Goal: Transaction & Acquisition: Purchase product/service

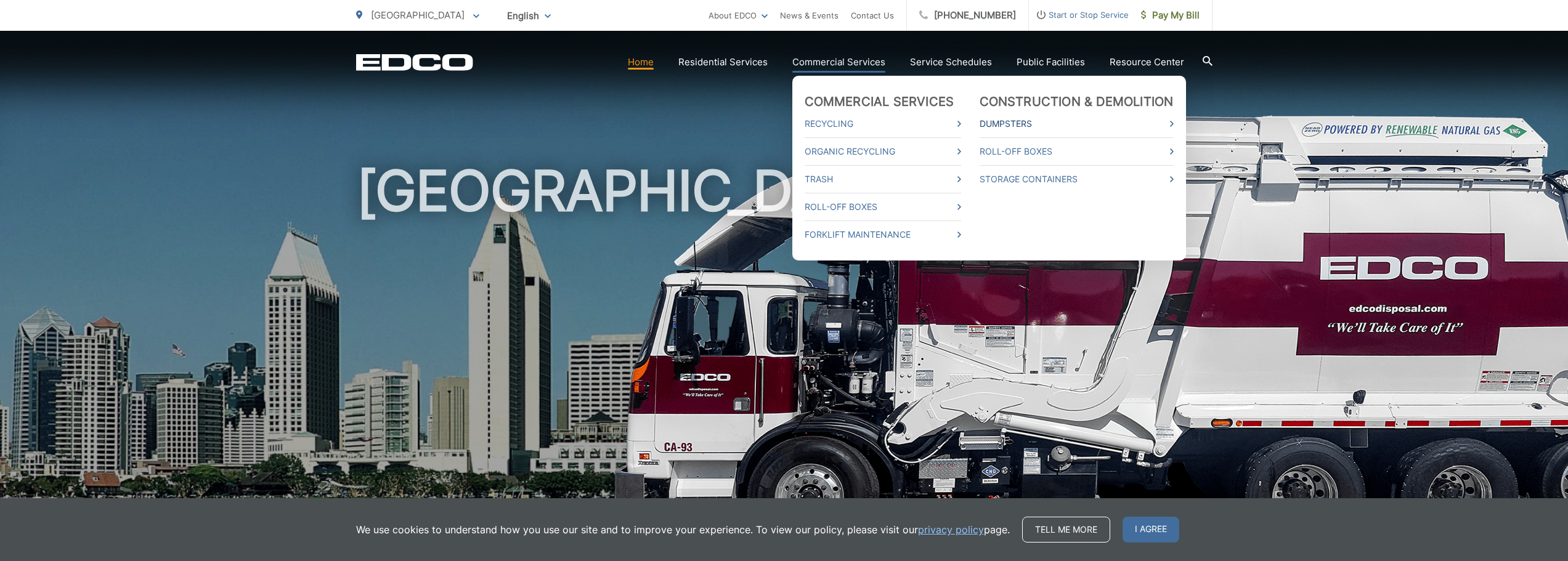
click at [1010, 124] on link "Dumpsters" at bounding box center [1077, 124] width 194 height 15
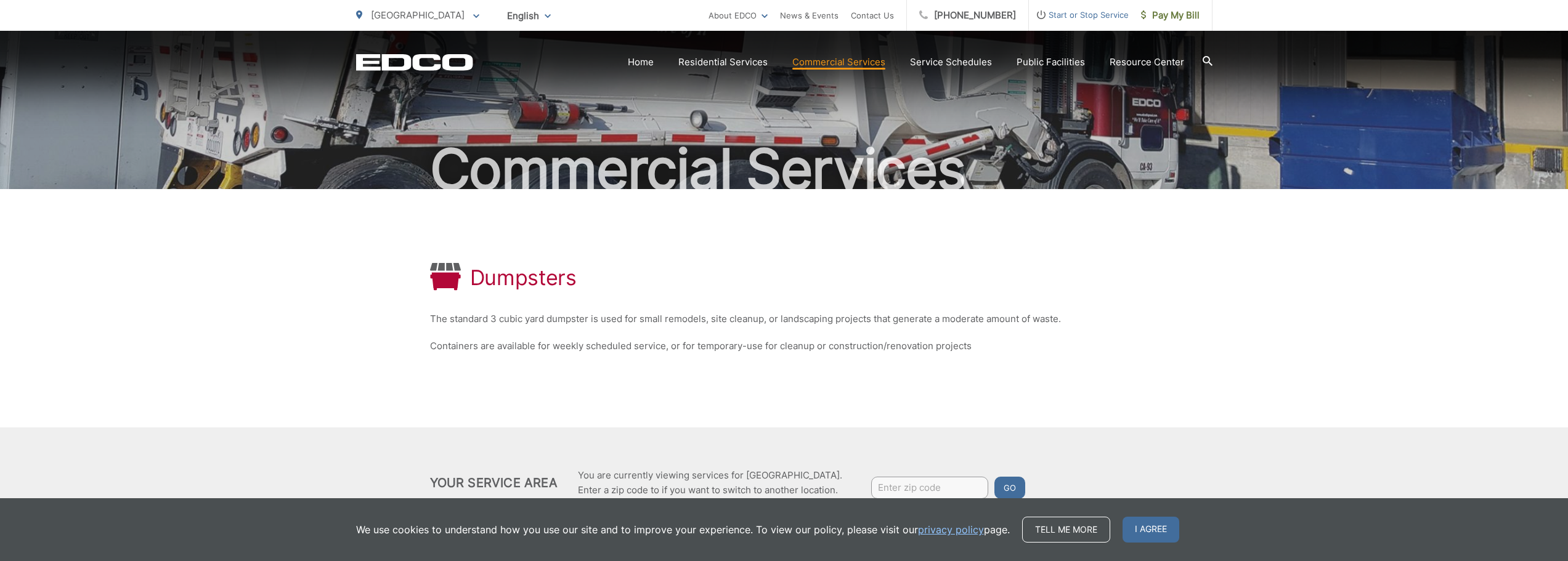
scroll to position [111, 0]
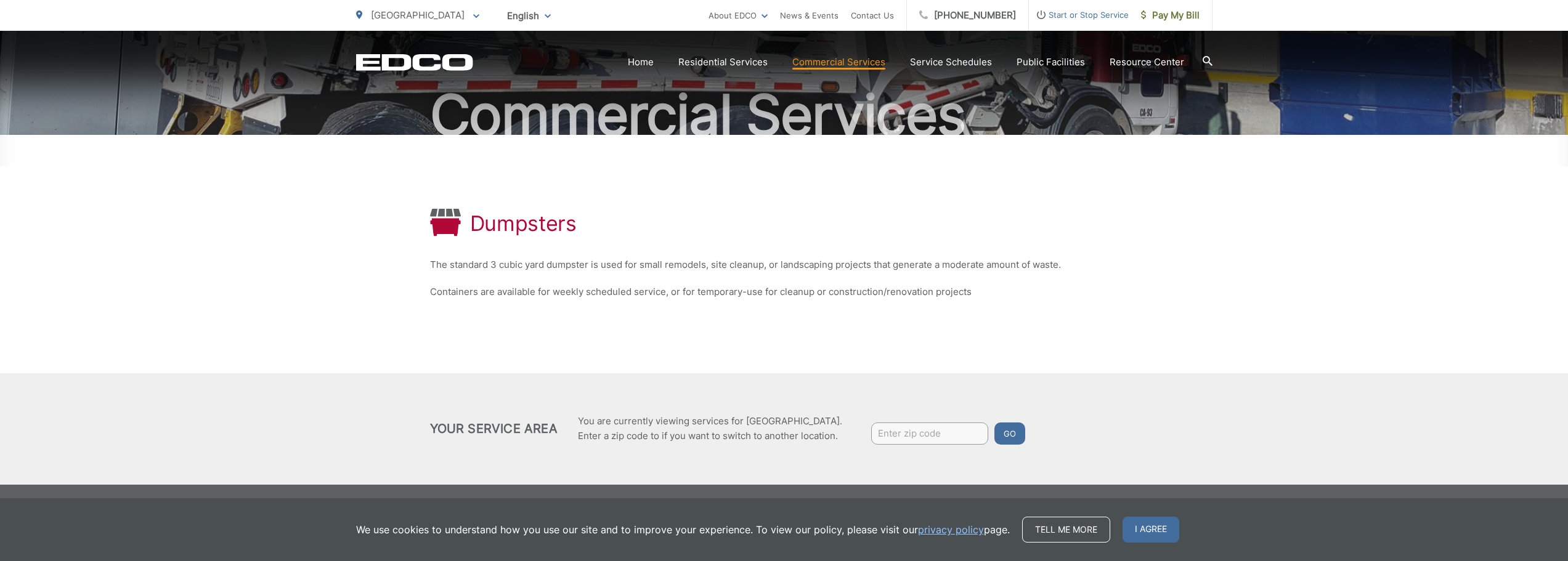
click at [955, 429] on input "Enter zip code" at bounding box center [929, 434] width 117 height 22
type input "92102"
click at [1010, 431] on button "Go" at bounding box center [1010, 434] width 31 height 22
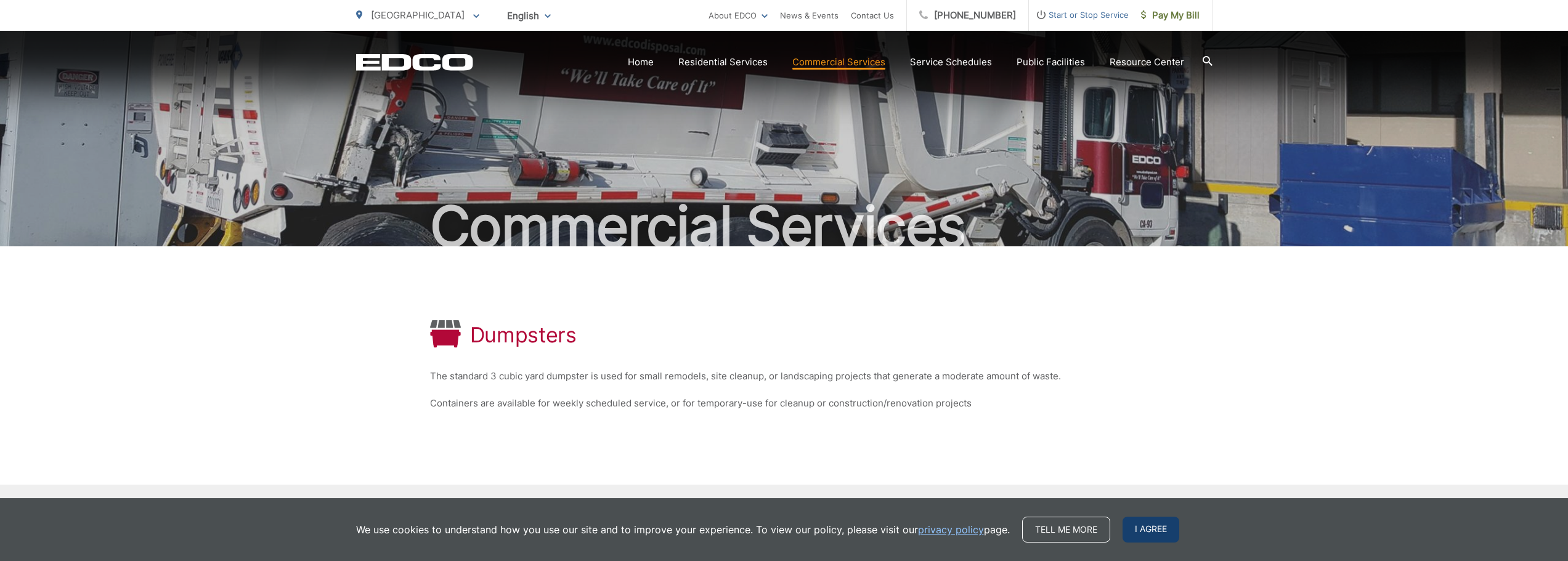
click at [1149, 526] on span "I agree" at bounding box center [1151, 530] width 57 height 26
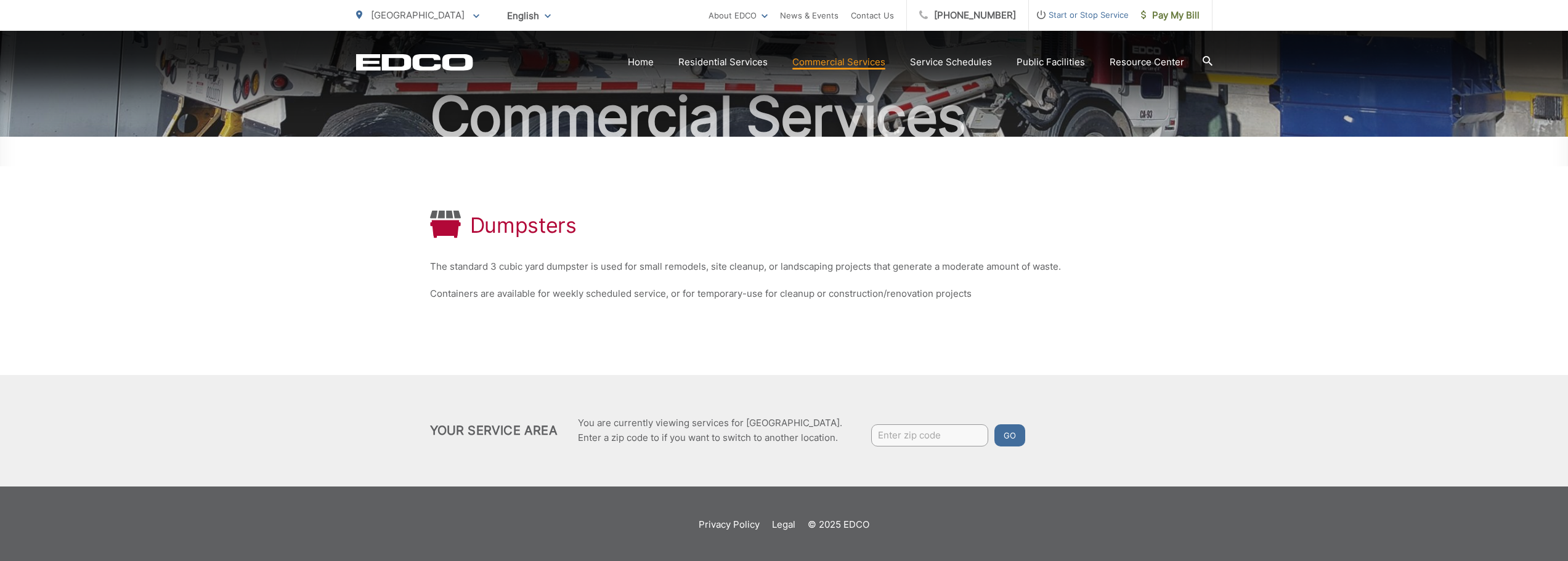
scroll to position [111, 0]
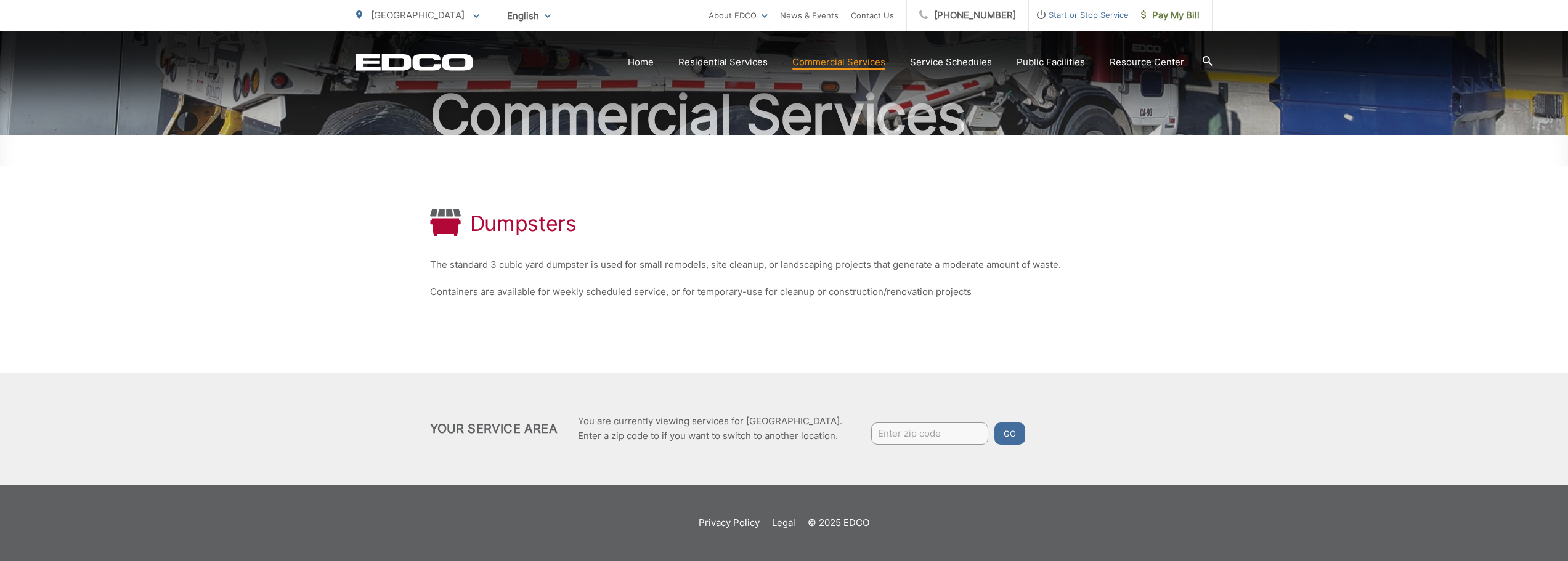
click at [950, 432] on input "Enter zip code" at bounding box center [929, 434] width 117 height 22
type input "92102"
click at [1016, 439] on button "Go" at bounding box center [1010, 434] width 31 height 22
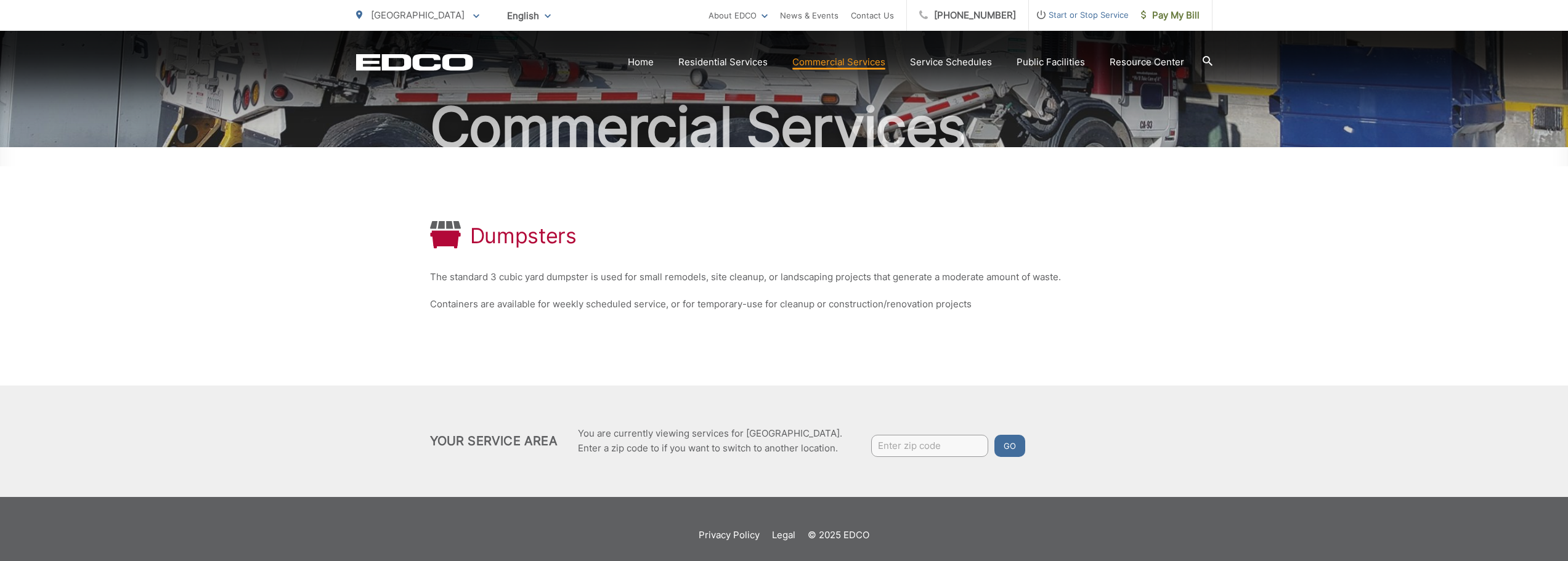
scroll to position [111, 0]
